Goal: Task Accomplishment & Management: Complete application form

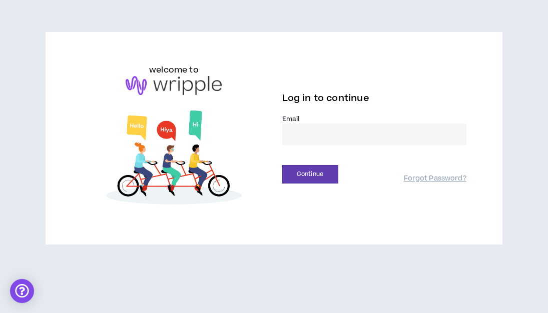
click at [303, 142] on input "email" at bounding box center [374, 135] width 184 height 22
type input "**********"
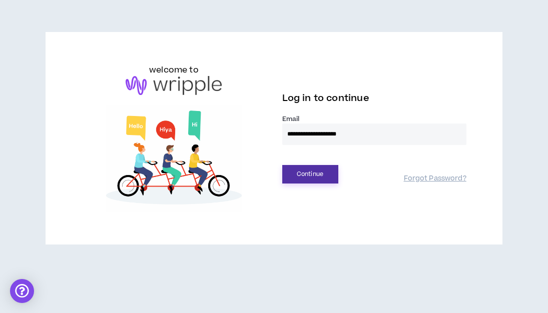
click at [327, 175] on button "Continue" at bounding box center [310, 174] width 56 height 19
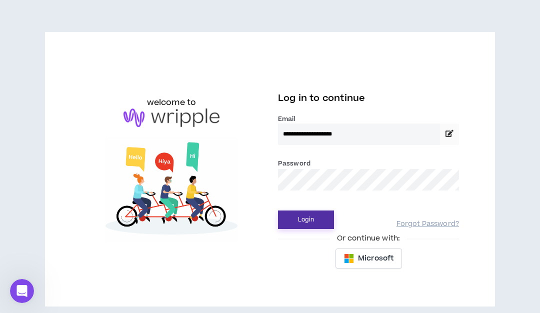
click at [278, 211] on button "Login" at bounding box center [306, 220] width 56 height 19
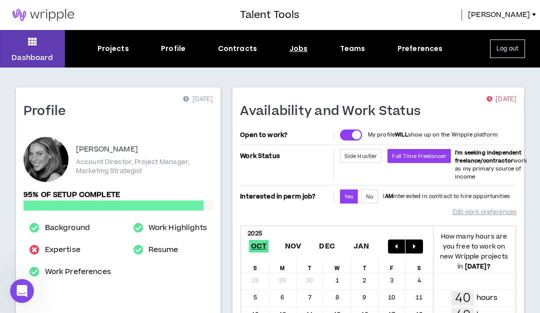
click at [299, 44] on div "Jobs" at bounding box center [299, 49] width 19 height 11
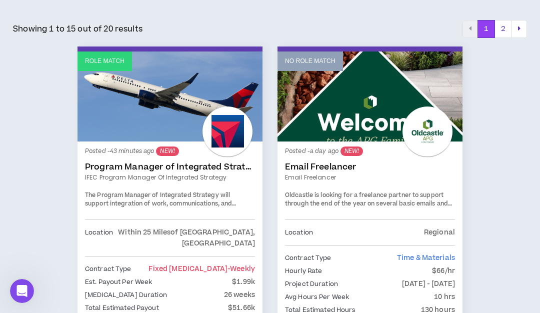
scroll to position [201, 0]
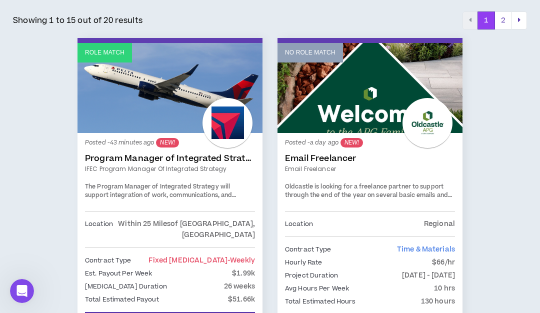
click at [215, 159] on link "Program Manager of Integrated Strategy" at bounding box center [170, 159] width 170 height 10
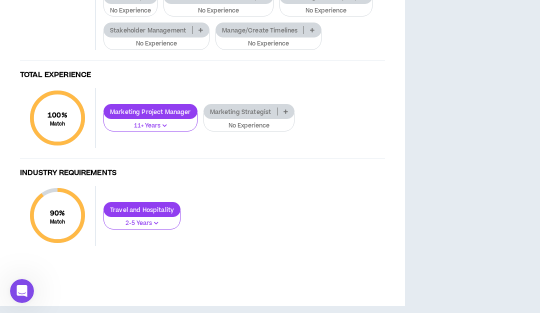
scroll to position [798, 0]
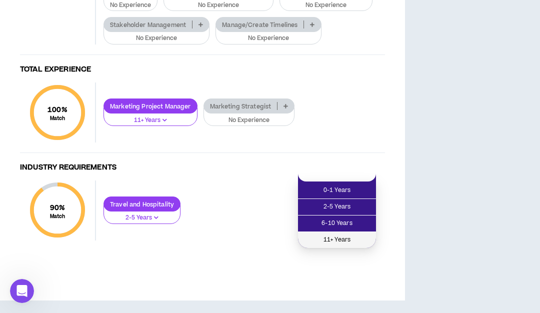
click at [367, 244] on span "11+ Years" at bounding box center [337, 240] width 66 height 11
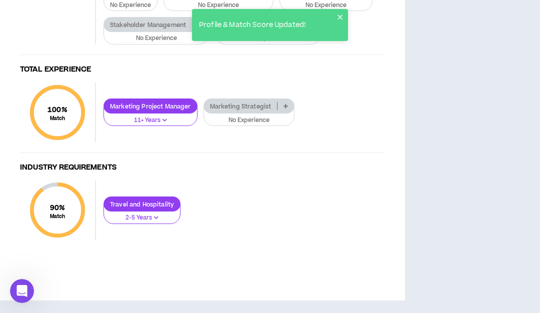
click at [315, 29] on p at bounding box center [312, 25] width 17 height 8
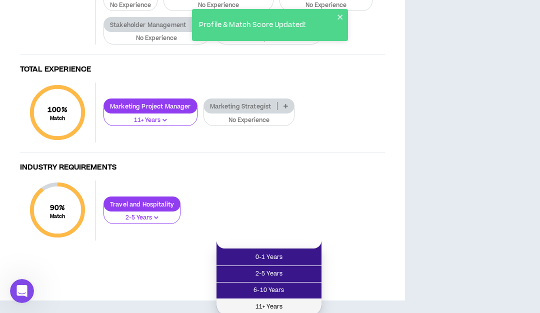
click at [302, 305] on span "11+ Years" at bounding box center [269, 307] width 93 height 11
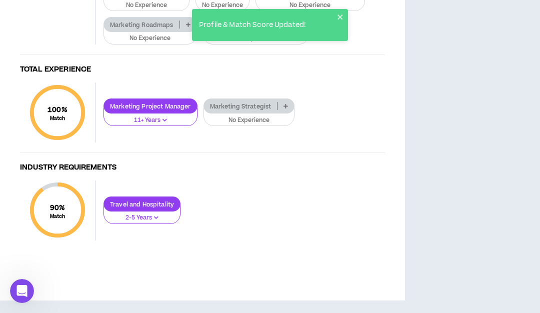
click at [301, 27] on icon at bounding box center [300, 24] width 5 height 5
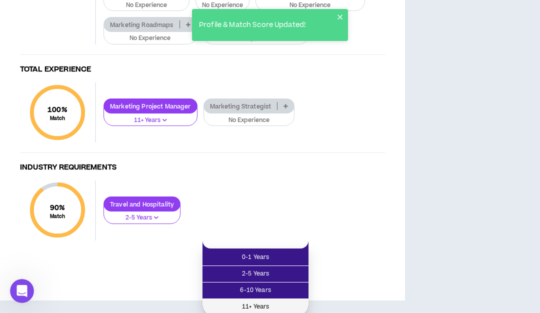
click at [284, 301] on li "11+ Years" at bounding box center [256, 307] width 106 height 16
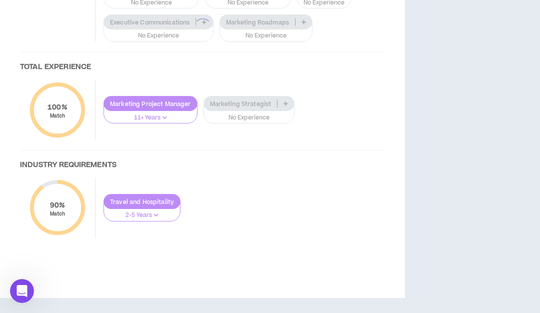
scroll to position [817, 0]
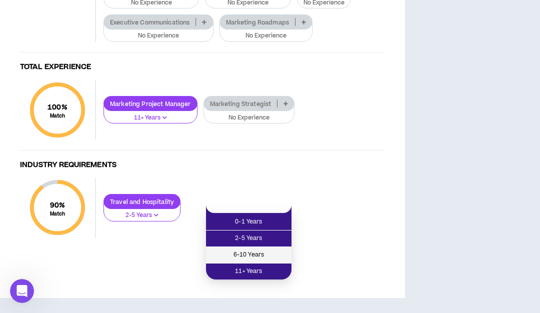
click at [280, 250] on span "6-10 Years" at bounding box center [249, 255] width 74 height 11
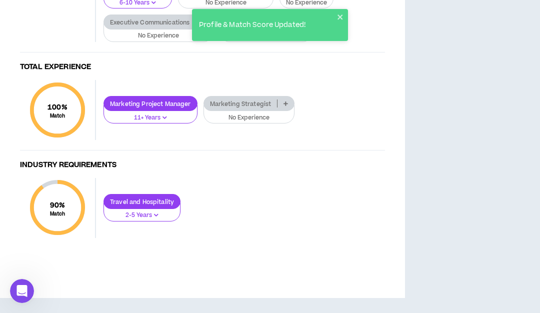
click at [210, 26] on p at bounding box center [204, 22] width 17 height 8
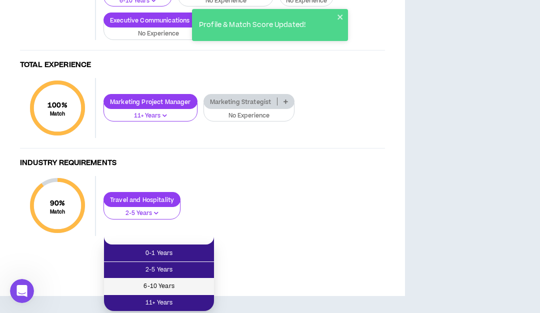
click at [206, 281] on span "6-10 Years" at bounding box center [159, 286] width 98 height 11
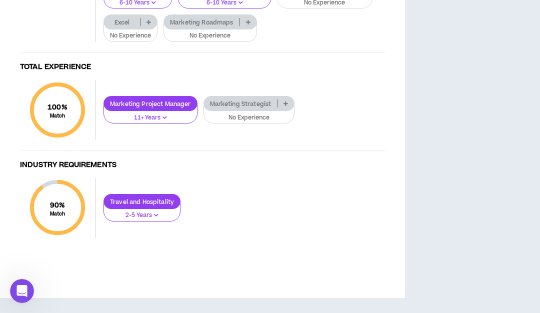
click at [145, 26] on p at bounding box center [149, 22] width 17 height 8
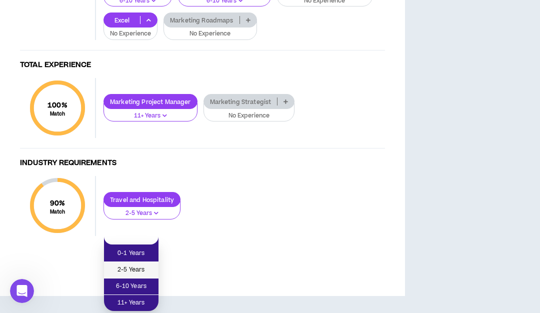
click at [147, 265] on span "2-5 Years" at bounding box center [131, 270] width 43 height 11
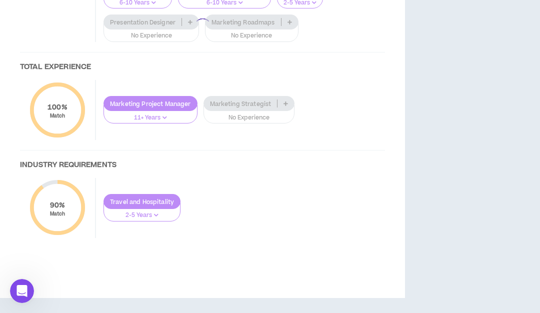
click at [262, 221] on div at bounding box center [202, 27] width 385 height 461
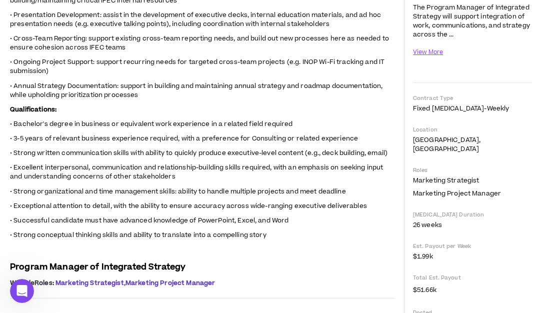
scroll to position [0, 0]
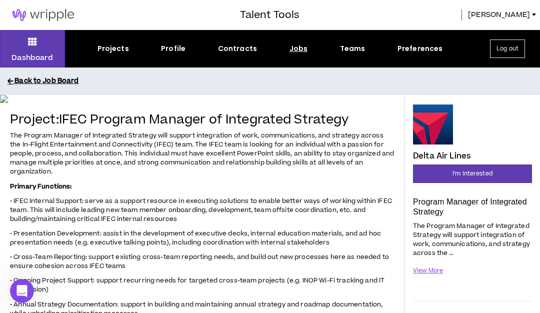
click at [29, 86] on button "Back to Job Board" at bounding box center [278, 82] width 540 height 18
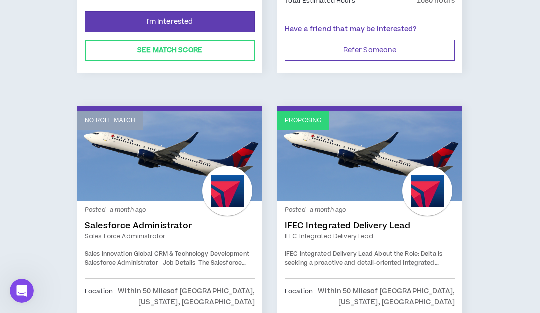
scroll to position [2431, 0]
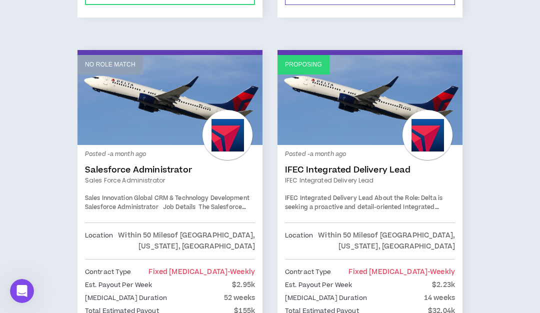
click at [405, 85] on link "Proposing" at bounding box center [370, 100] width 185 height 90
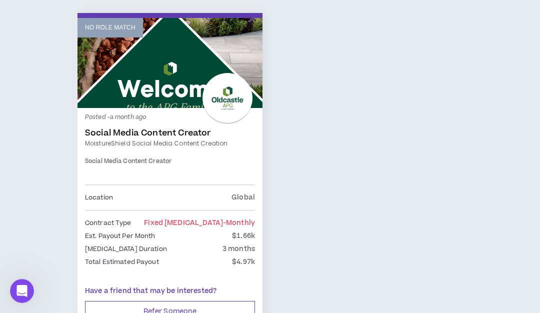
scroll to position [2900, 0]
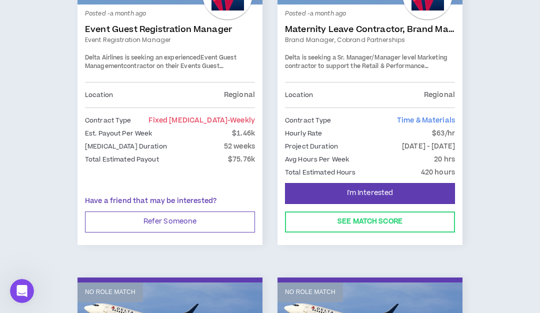
scroll to position [348, 0]
